Goal: Find specific page/section: Find specific page/section

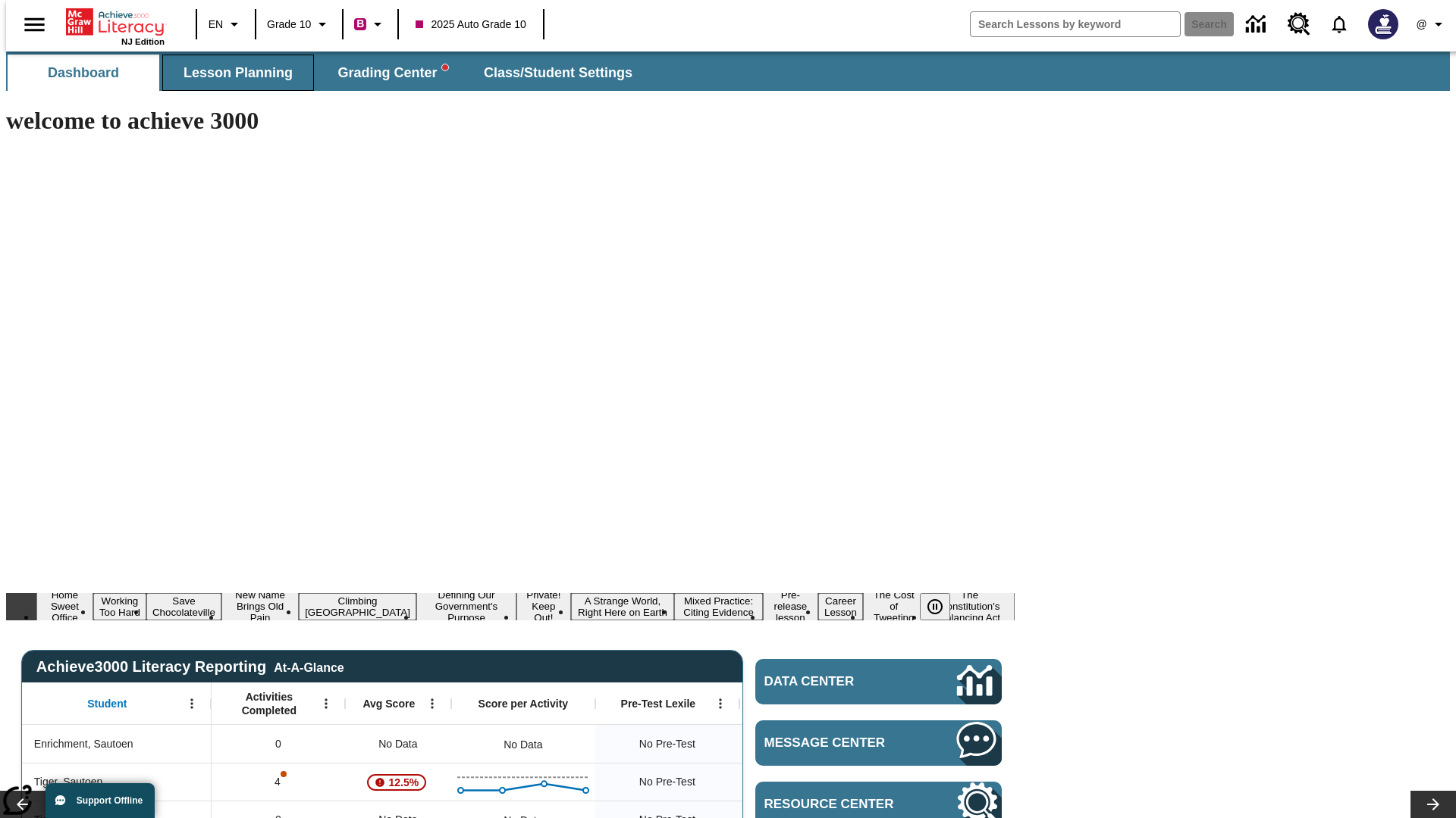
click at [232, 73] on span "Lesson Planning" at bounding box center [238, 73] width 109 height 17
